Goal: Find specific page/section: Find specific page/section

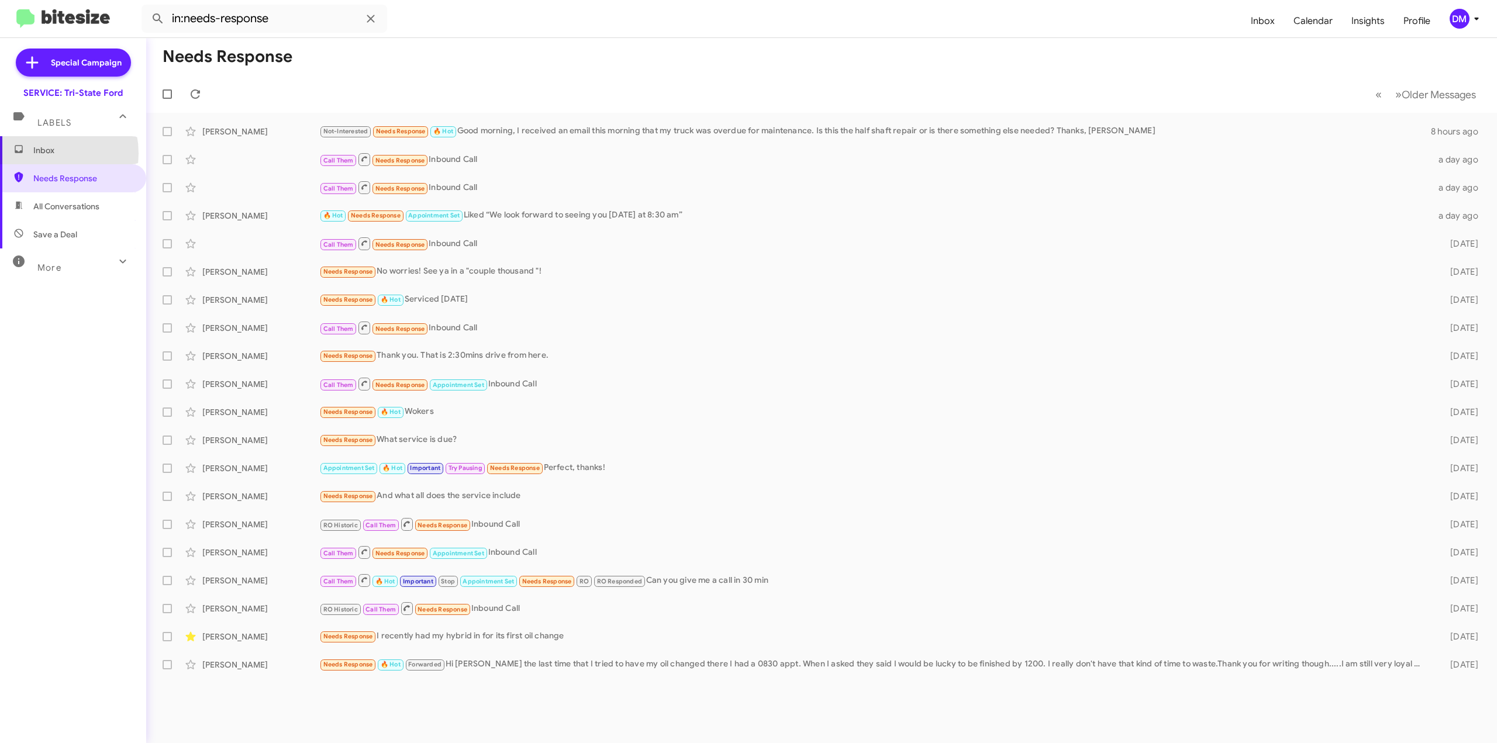
click at [41, 153] on span "Inbox" at bounding box center [82, 150] width 99 height 12
